Goal: Task Accomplishment & Management: Complete application form

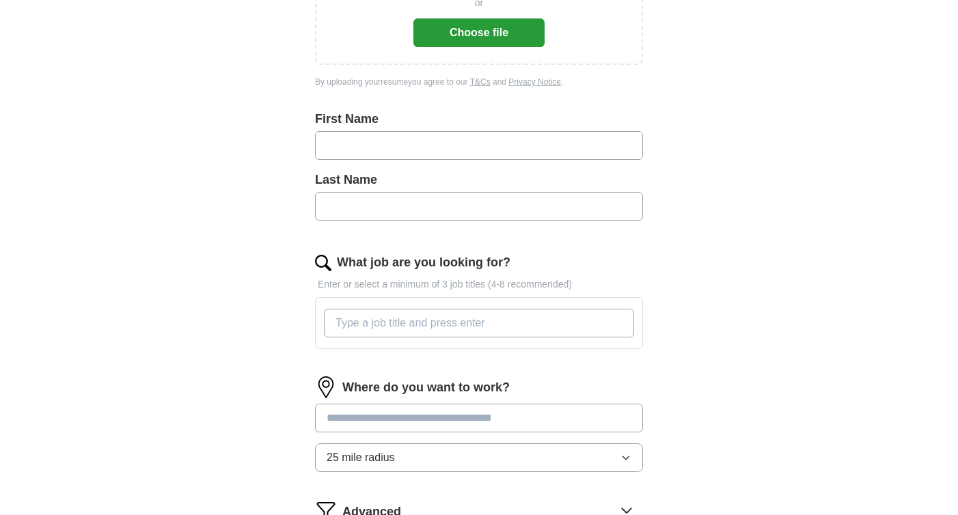
scroll to position [319, 0]
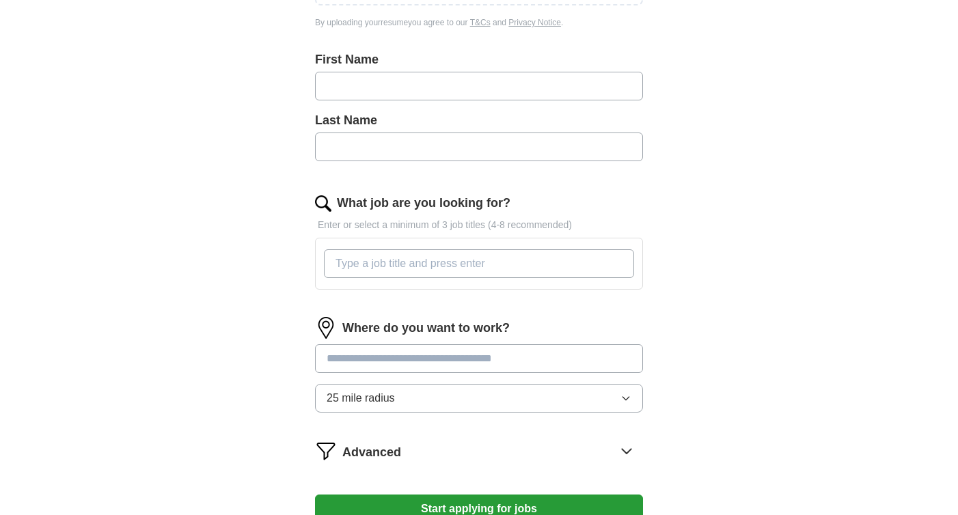
click at [321, 201] on img at bounding box center [323, 203] width 16 height 16
click at [370, 268] on input "What job are you looking for?" at bounding box center [479, 263] width 310 height 29
click at [456, 275] on input "What job are you looking for?" at bounding box center [479, 263] width 310 height 29
paste input "Youth Football Assistant (Seasonal)"
type input "Youth Football Assistant (Seasonal)"
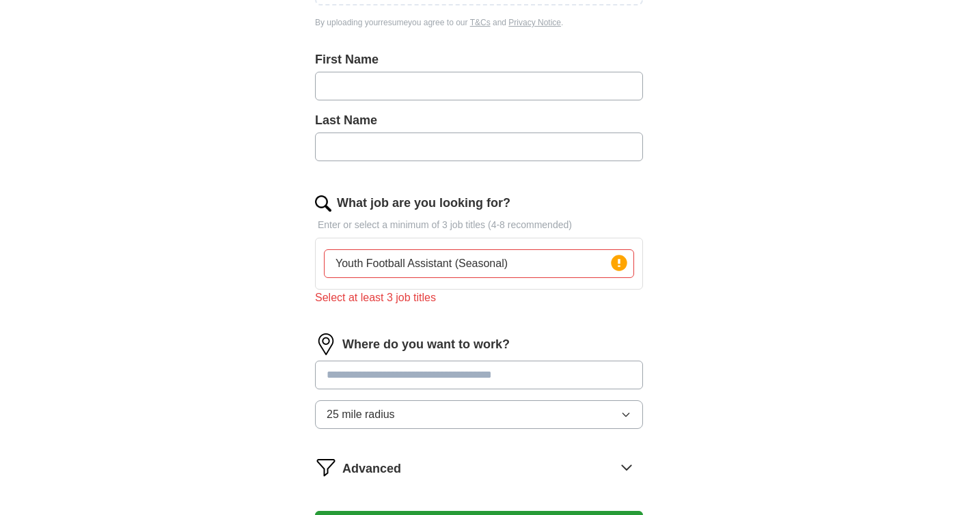
click at [218, 344] on div "ApplyIQ Let ApplyIQ do the hard work of searching and applying for jobs. Just t…" at bounding box center [479, 150] width 874 height 854
click at [531, 263] on input "Youth Football Assistant (Seasonal)" at bounding box center [479, 263] width 310 height 29
click at [570, 270] on input "Youth Football Assistant (Seasonal)" at bounding box center [479, 263] width 310 height 29
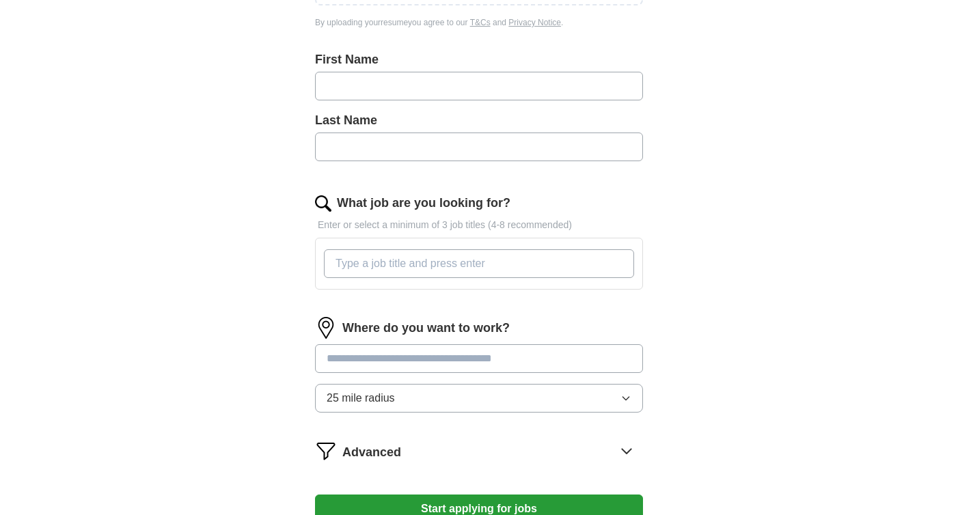
click at [738, 298] on div "ApplyIQ Let ApplyIQ do the hard work of searching and applying for jobs. Just t…" at bounding box center [479, 141] width 874 height 837
click at [555, 264] on input "What job are you looking for?" at bounding box center [479, 263] width 310 height 29
paste input "Youth Football Assistant (Seasonal)"
type input "Youth Football Assistant (Seasonal)"
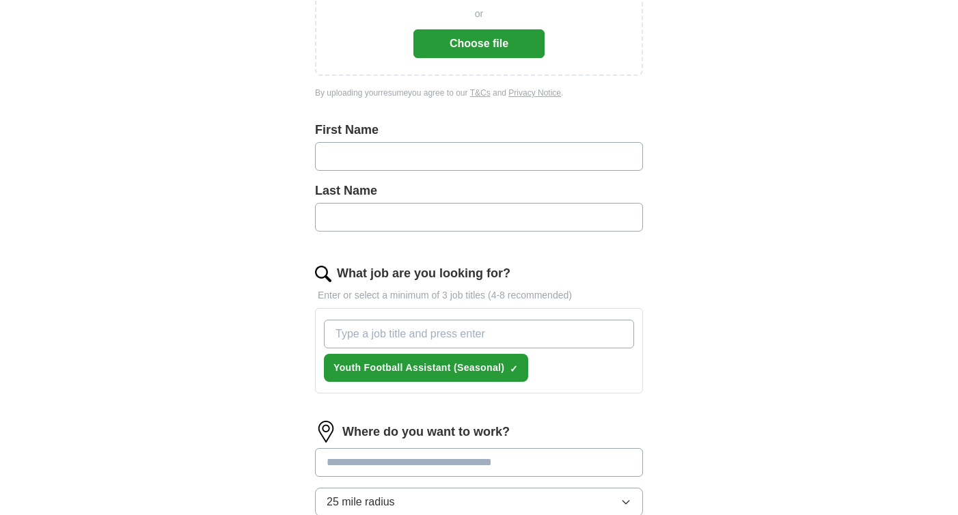
scroll to position [39, 0]
